Goal: Obtain resource: Download file/media

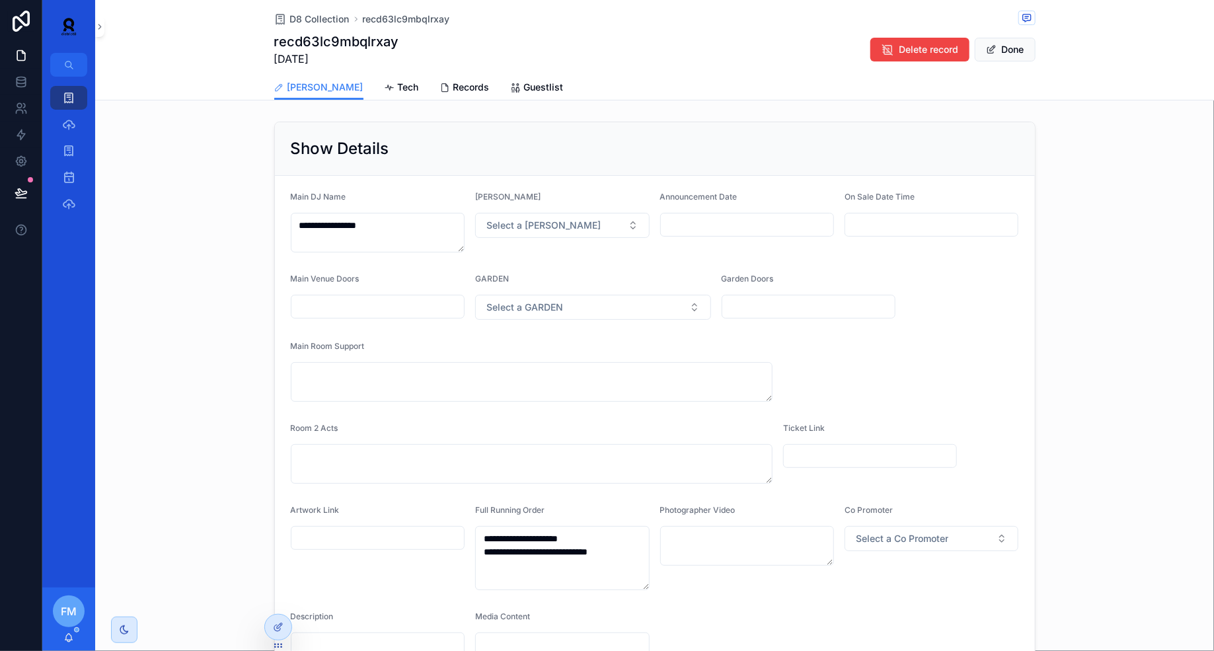
scroll to position [413, 0]
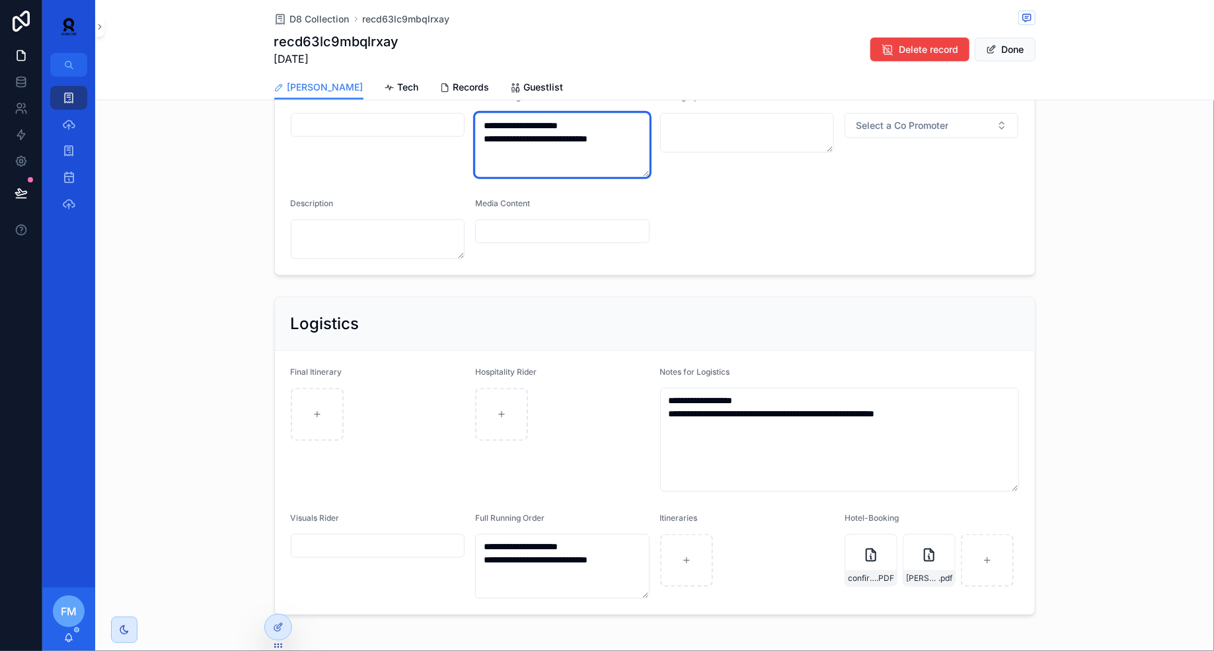
drag, startPoint x: 635, startPoint y: 139, endPoint x: 545, endPoint y: 138, distance: 89.9
click at [545, 139] on textarea "**********" at bounding box center [562, 145] width 175 height 64
drag, startPoint x: 594, startPoint y: 125, endPoint x: 551, endPoint y: 125, distance: 43.0
click at [551, 125] on textarea "**********" at bounding box center [562, 145] width 175 height 64
drag, startPoint x: 547, startPoint y: 124, endPoint x: 597, endPoint y: 120, distance: 49.7
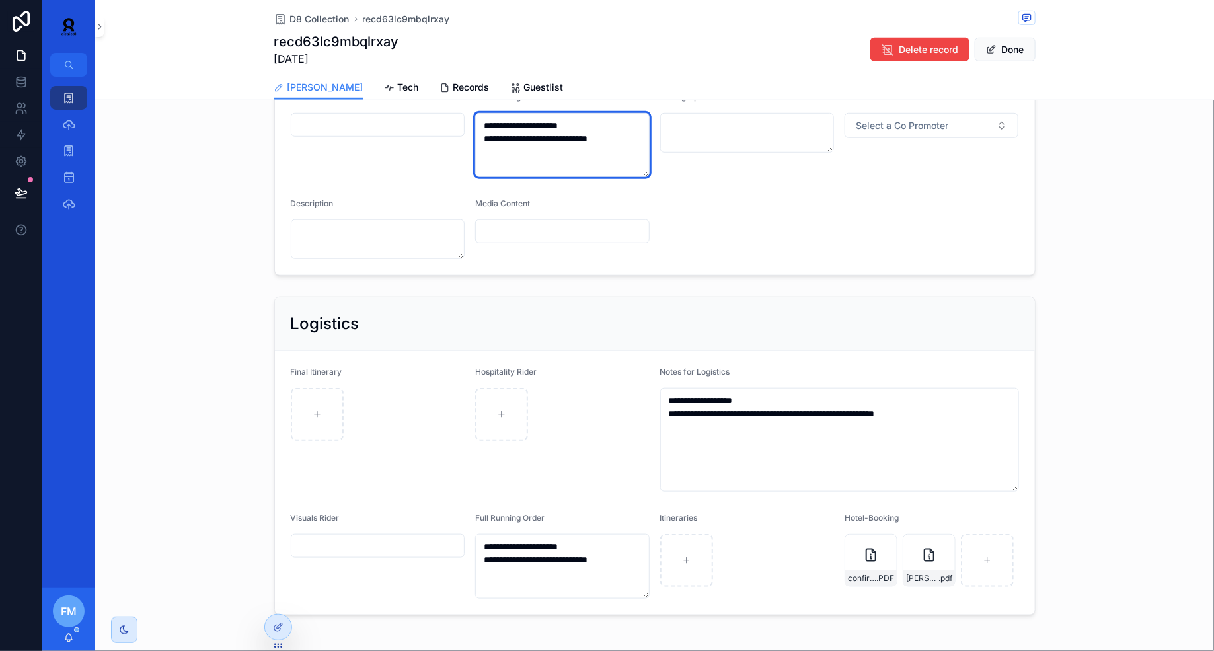
click at [597, 120] on textarea "**********" at bounding box center [562, 145] width 175 height 64
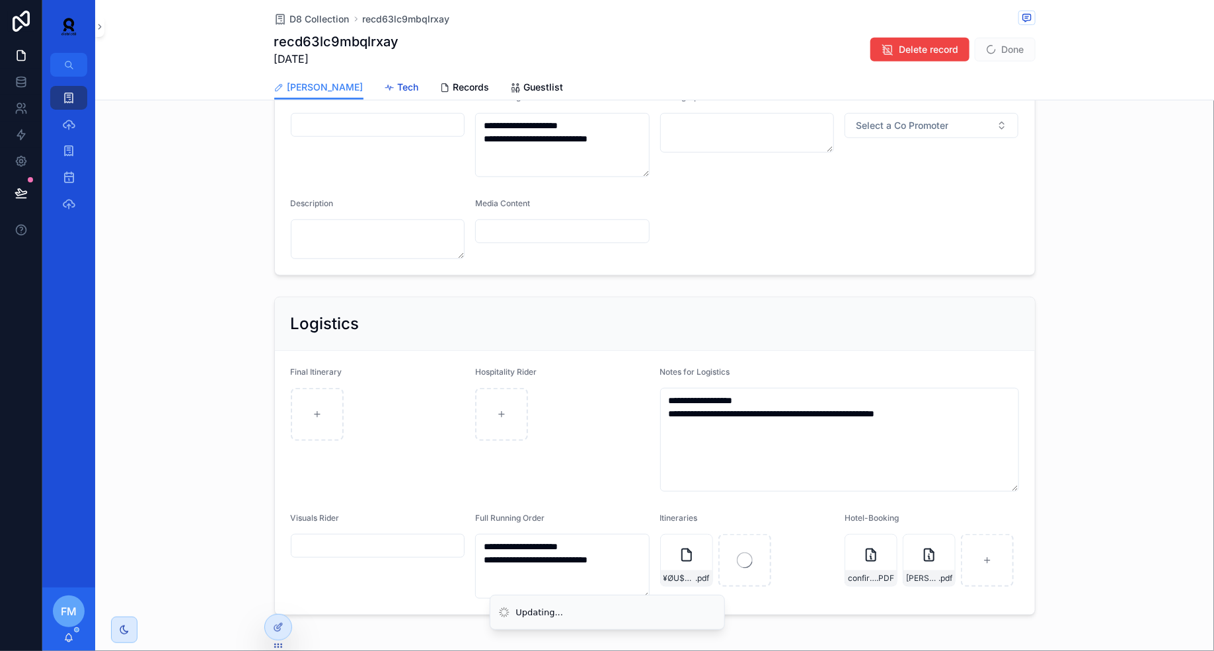
click at [385, 83] on icon "scrollable content" at bounding box center [390, 88] width 11 height 11
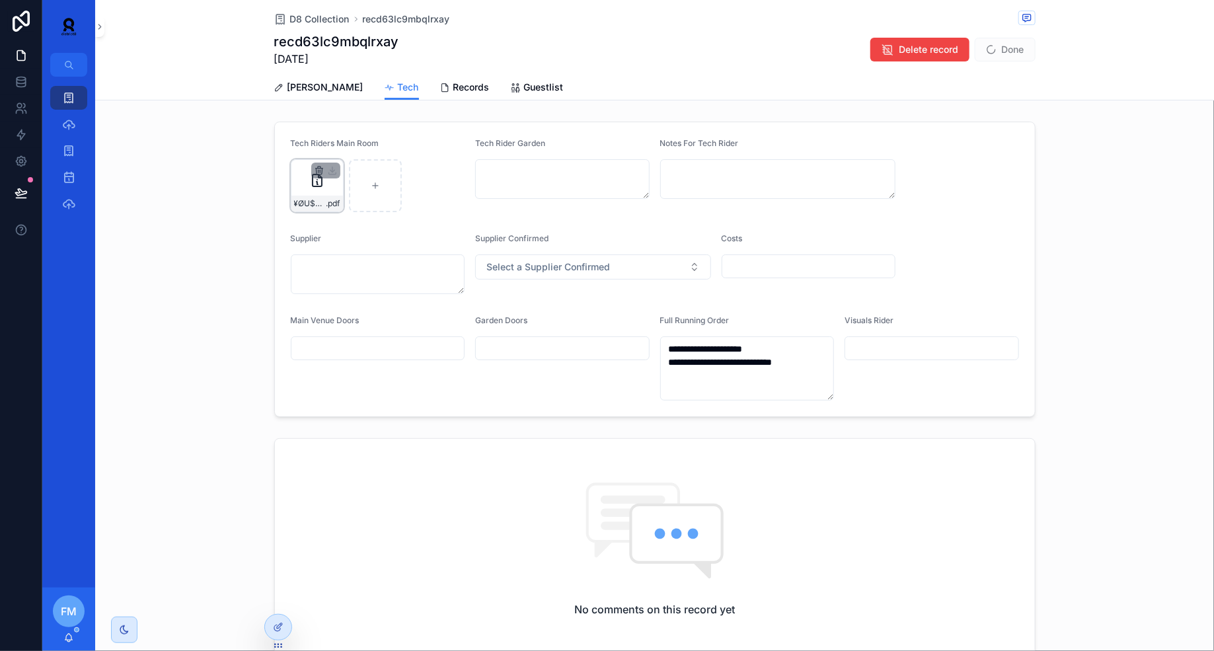
click at [319, 169] on icon "scrollable content" at bounding box center [318, 169] width 7 height 0
click at [350, 145] on icon "scrollable content" at bounding box center [347, 146] width 6 height 6
click at [295, 88] on span "[PERSON_NAME]" at bounding box center [326, 87] width 76 height 13
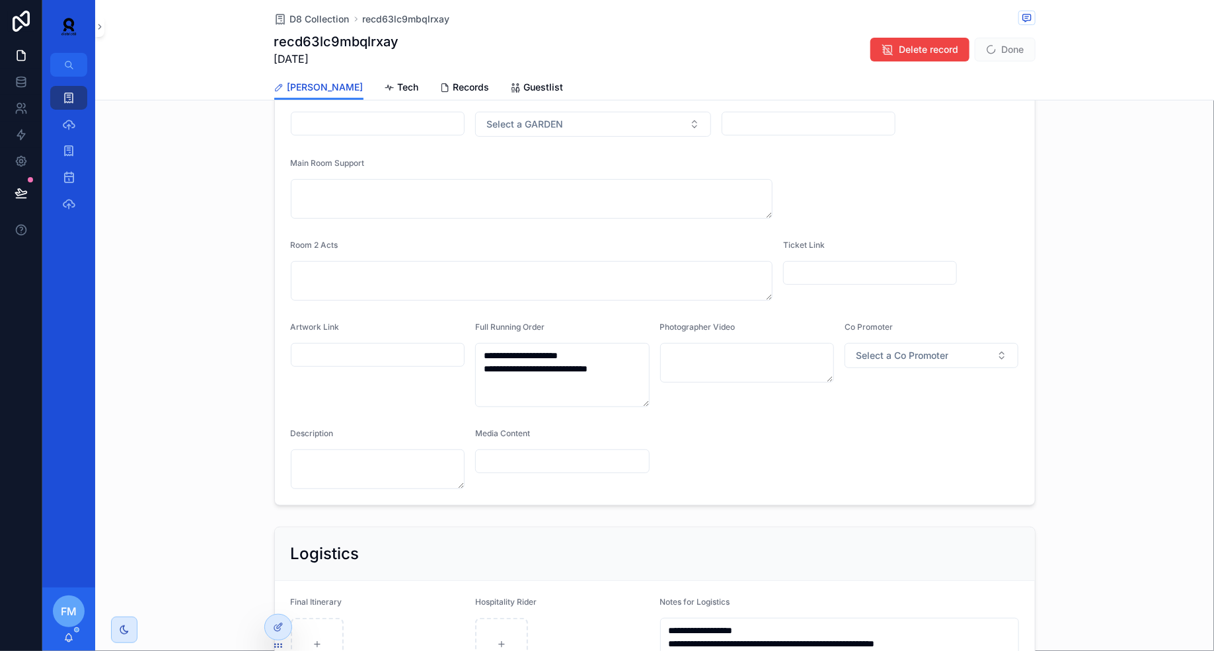
scroll to position [465, 0]
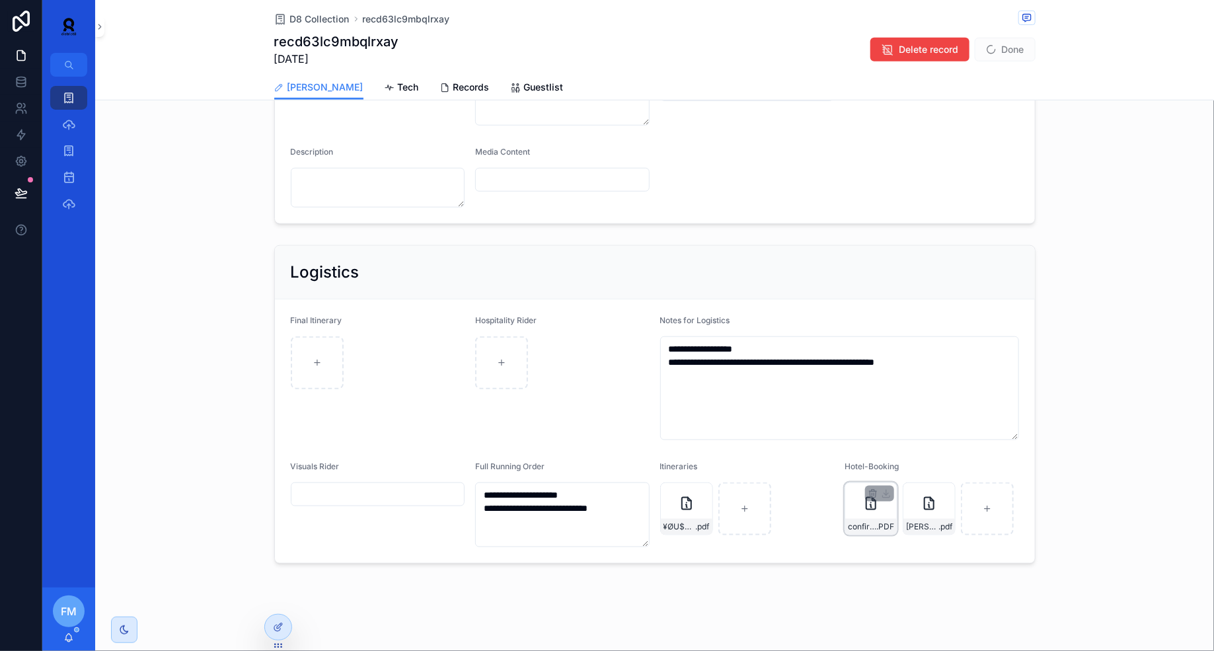
click at [874, 510] on div "confirmation_dylan_new_9832664 .PDF" at bounding box center [871, 509] width 53 height 53
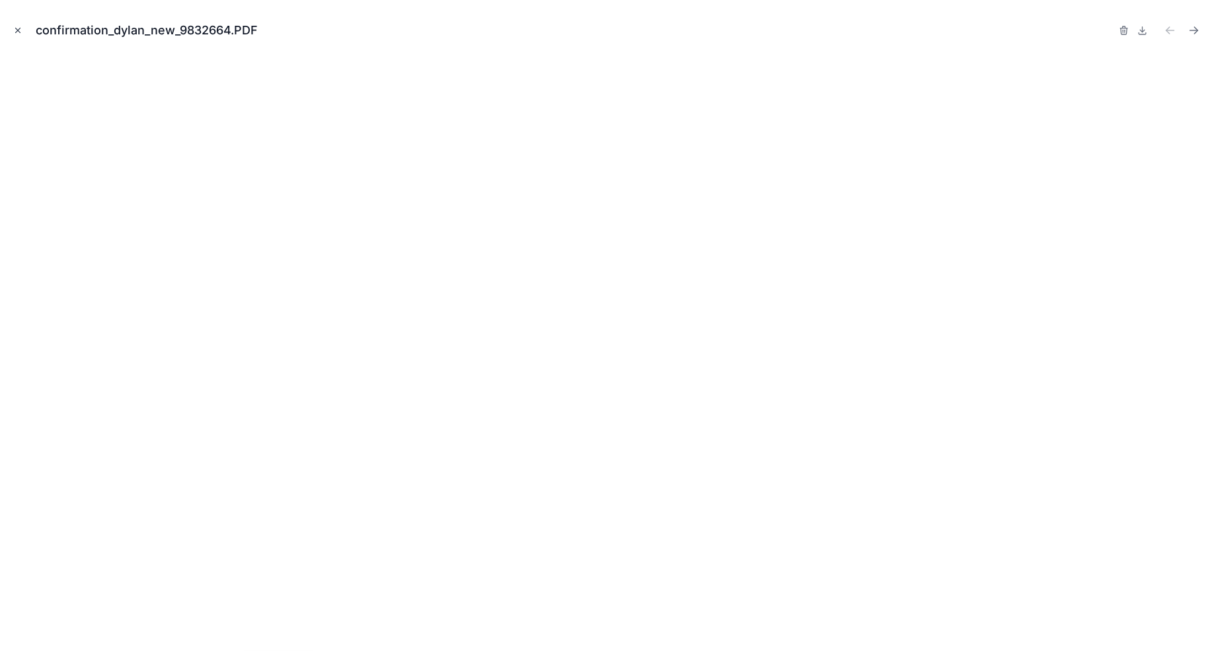
click at [14, 28] on icon "Close modal" at bounding box center [17, 30] width 9 height 9
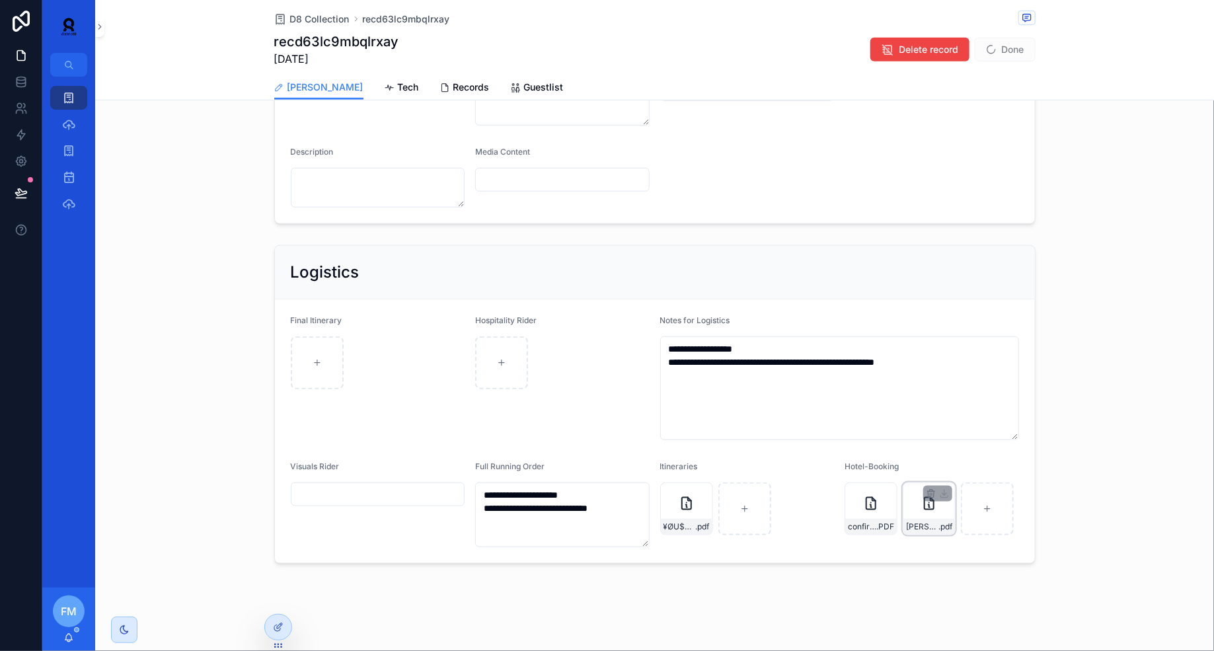
click at [921, 519] on div "[PERSON_NAME]-04.10.2025 .pdf" at bounding box center [930, 527] width 52 height 16
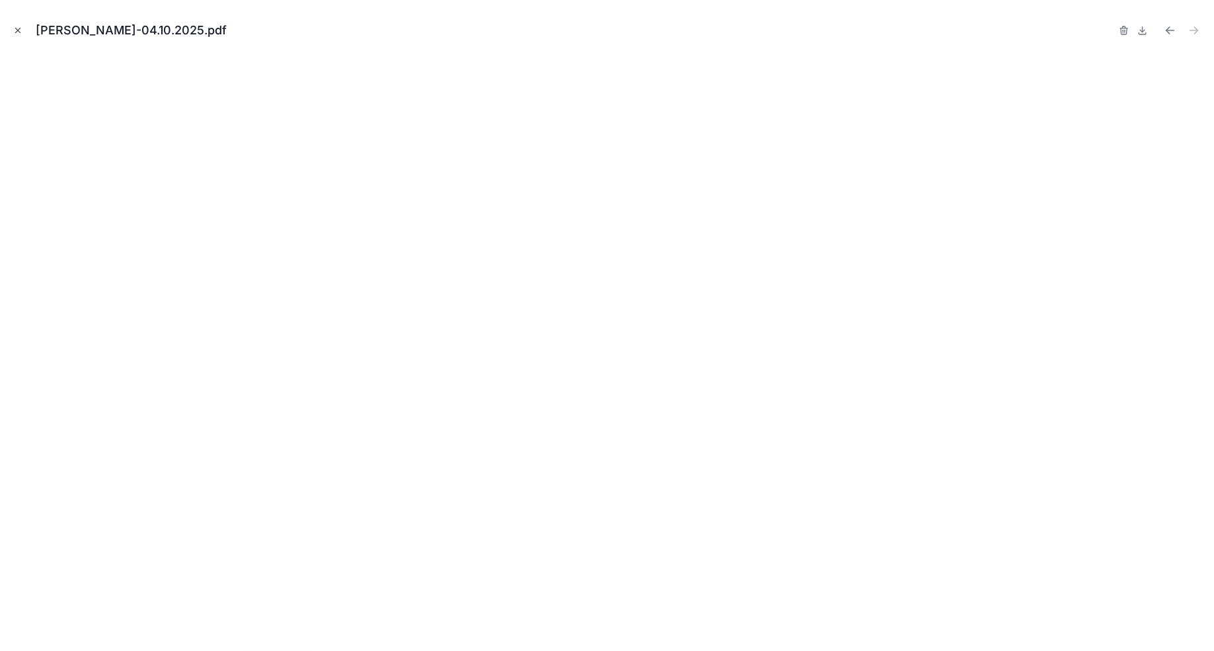
click at [17, 30] on icon "Close modal" at bounding box center [18, 30] width 5 height 5
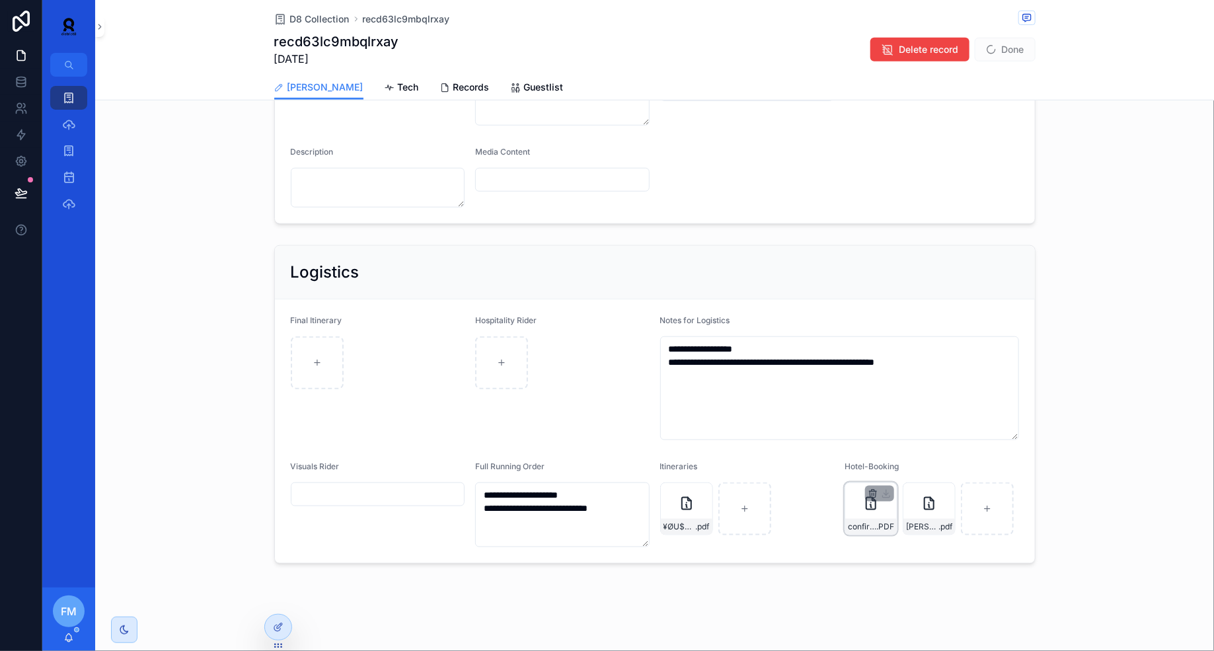
click at [871, 492] on icon "scrollable content" at bounding box center [873, 495] width 6 height 6
click at [896, 469] on icon "scrollable content" at bounding box center [901, 468] width 11 height 11
click at [874, 494] on icon "scrollable content" at bounding box center [873, 494] width 11 height 11
click at [901, 465] on icon "scrollable content" at bounding box center [901, 468] width 11 height 11
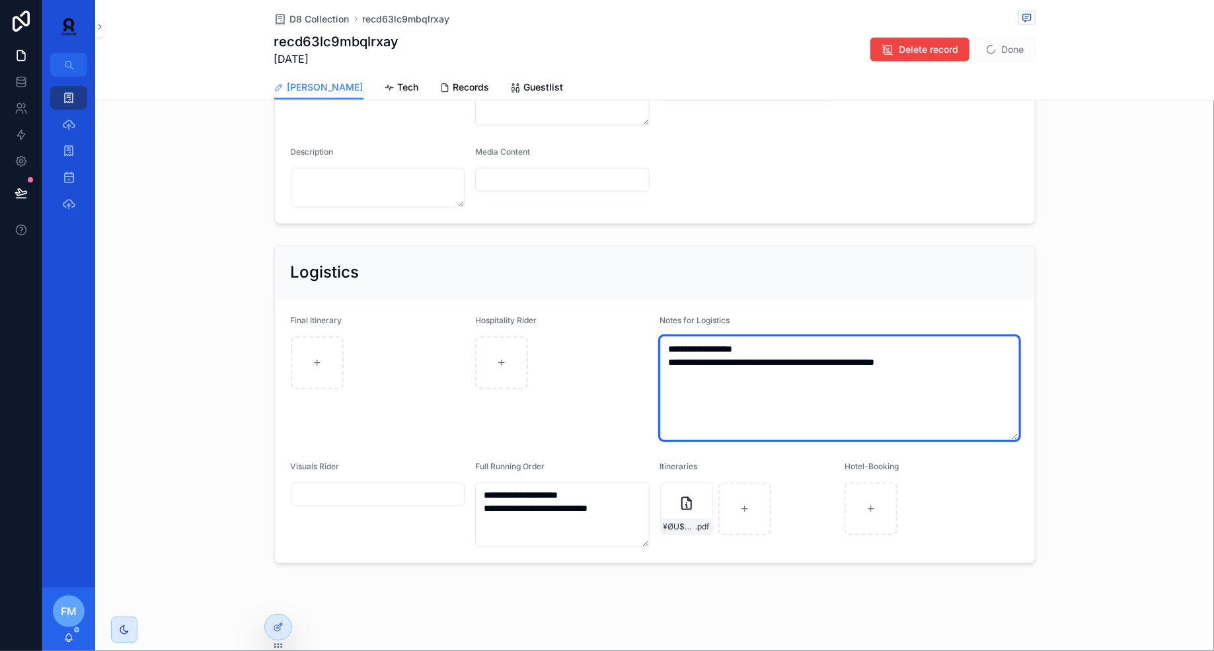
drag, startPoint x: 968, startPoint y: 364, endPoint x: 583, endPoint y: 323, distance: 387.6
click at [583, 323] on form "**********" at bounding box center [655, 430] width 760 height 263
